Goal: Share content

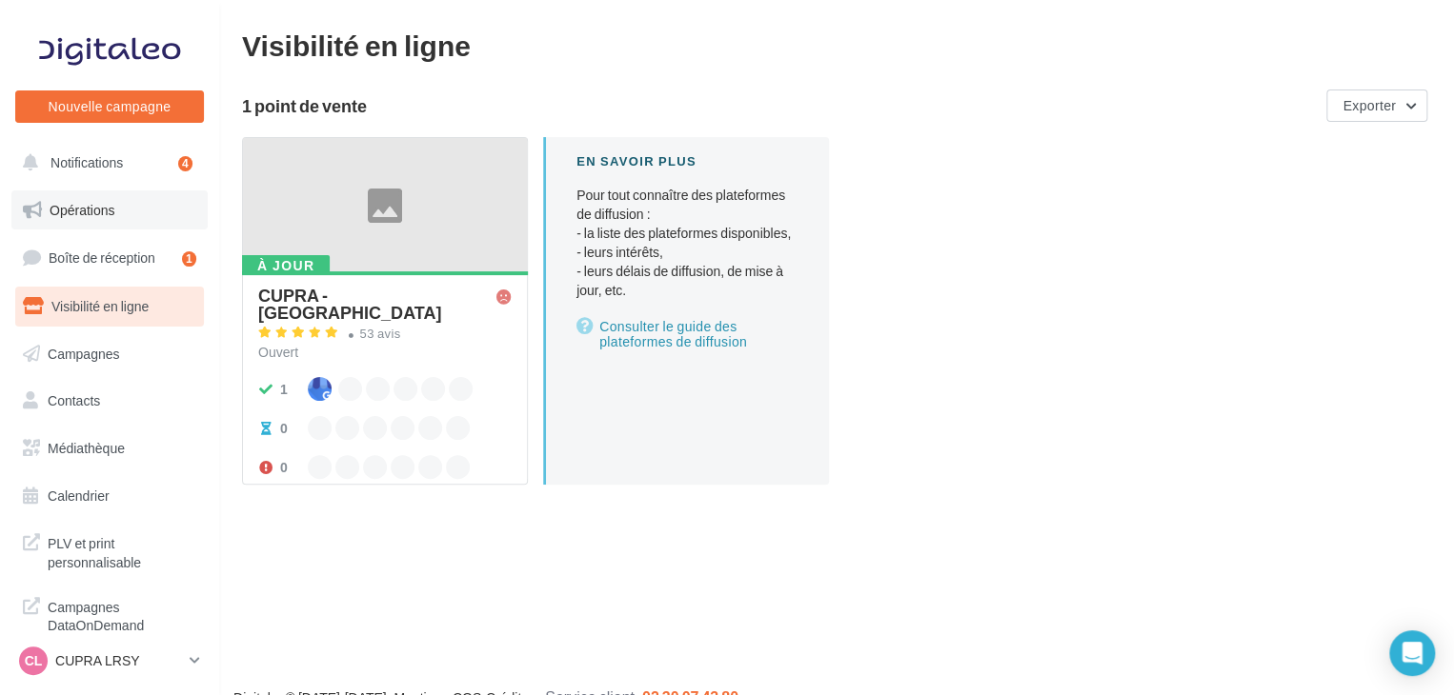
click at [128, 202] on link "Opérations" at bounding box center [109, 211] width 196 height 40
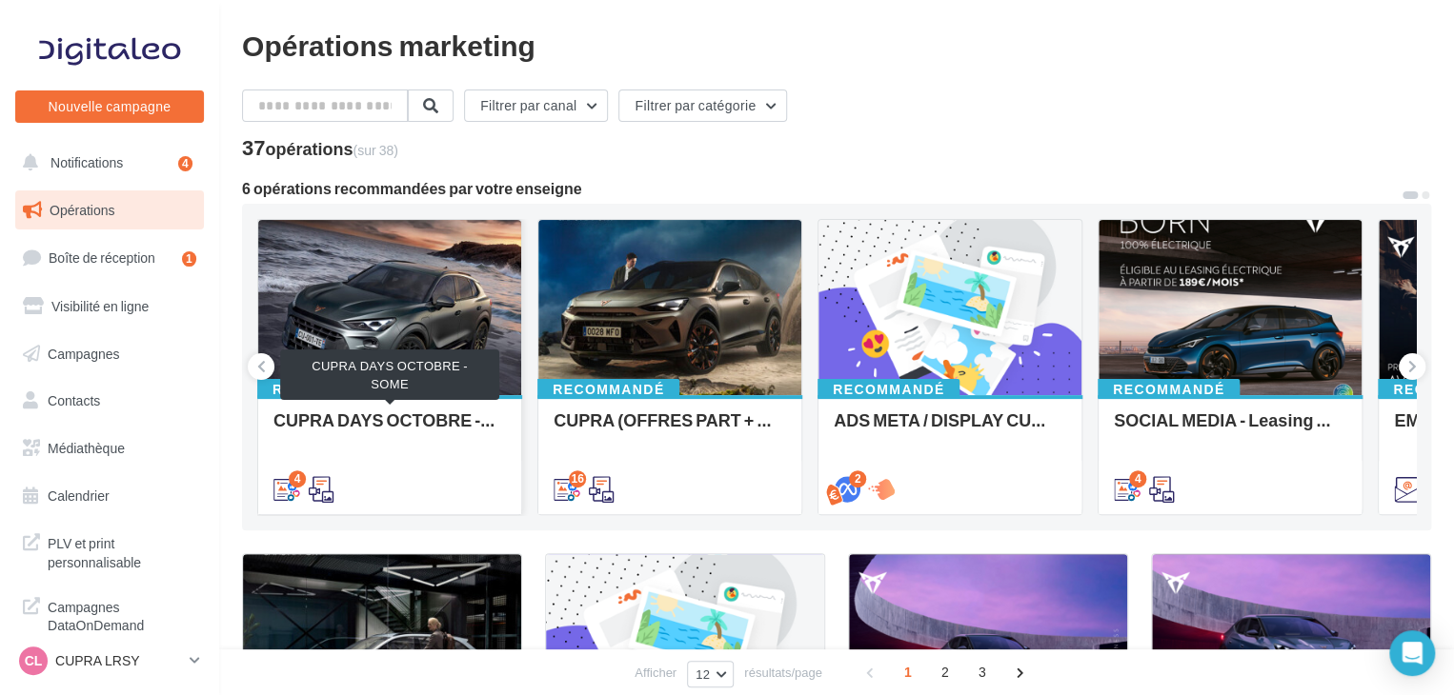
click at [434, 440] on div "CUPRA DAYS OCTOBRE - SOME" at bounding box center [389, 430] width 232 height 38
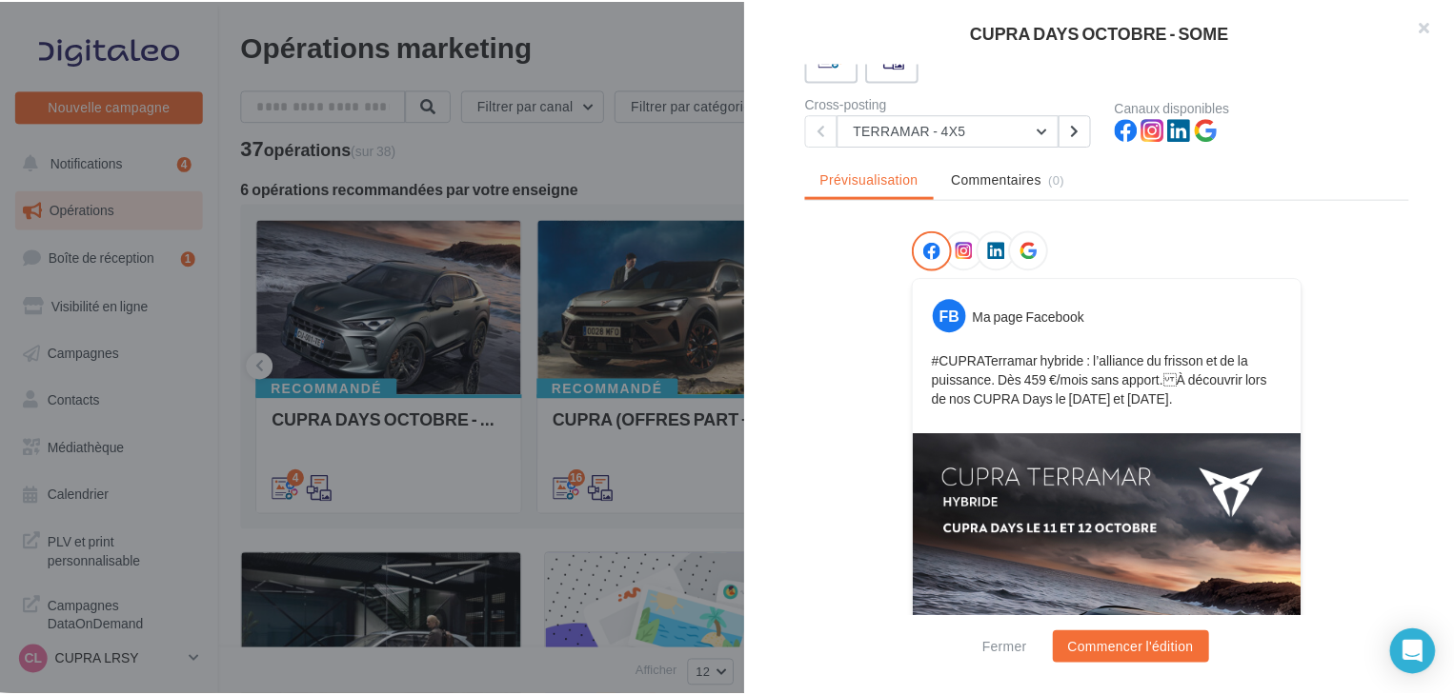
scroll to position [286, 0]
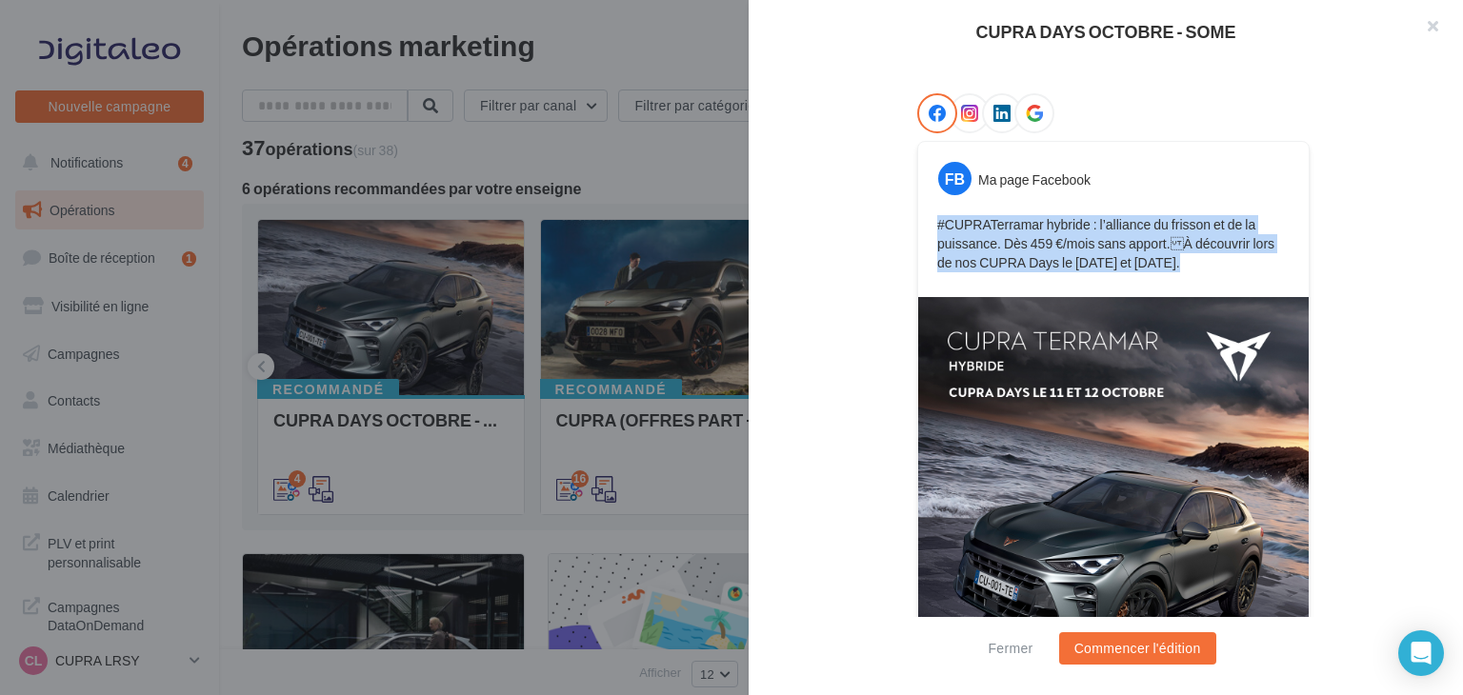
copy p "#CUPRATerramar hybride : l’alliance du frisson et de la puissance. Dès 459 €/mo…"
drag, startPoint x: 1166, startPoint y: 271, endPoint x: 929, endPoint y: 226, distance: 241.4
click at [929, 226] on div "#CUPRATerramar hybride : l’alliance du frisson et de la puissance. Dès 459 €/mo…" at bounding box center [1113, 244] width 381 height 67
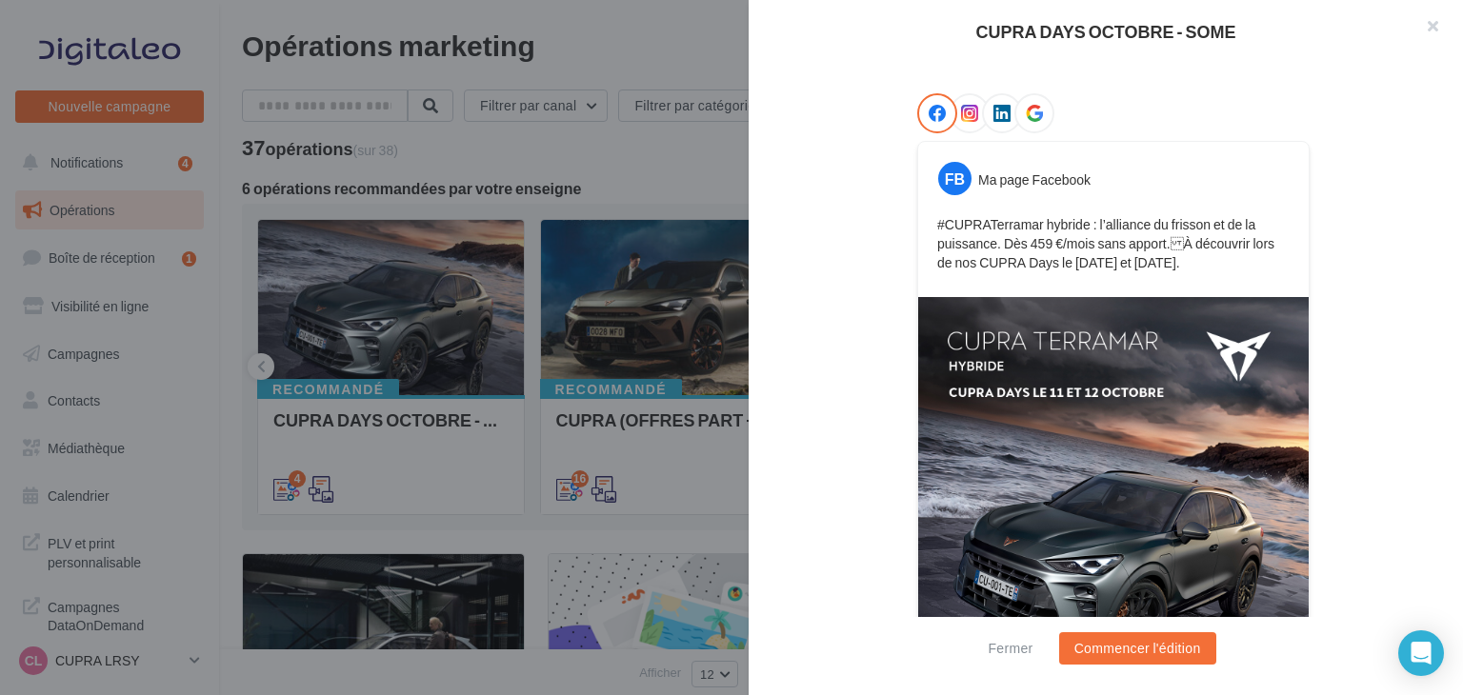
click at [639, 164] on div at bounding box center [731, 347] width 1463 height 695
